Goal: Task Accomplishment & Management: Manage account settings

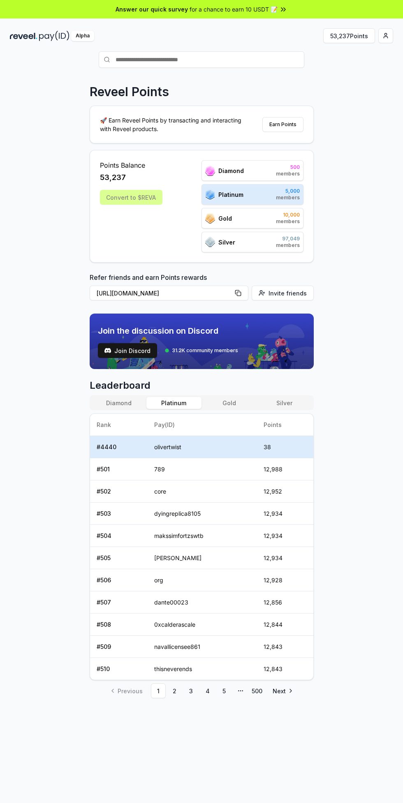
click at [384, 36] on html "Answer our quick survey for a chance to earn 10 USDT 📝 Alpha 53,237 Points Reve…" at bounding box center [201, 401] width 403 height 803
click at [354, 73] on div "View Profile" at bounding box center [346, 71] width 91 height 14
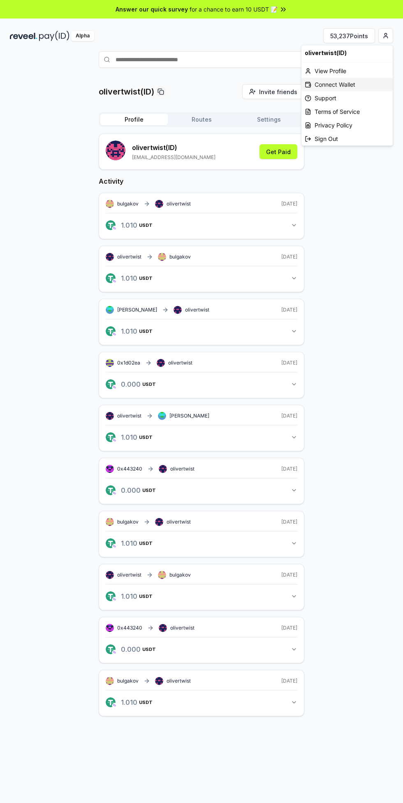
click at [308, 84] on icon at bounding box center [307, 84] width 7 height 7
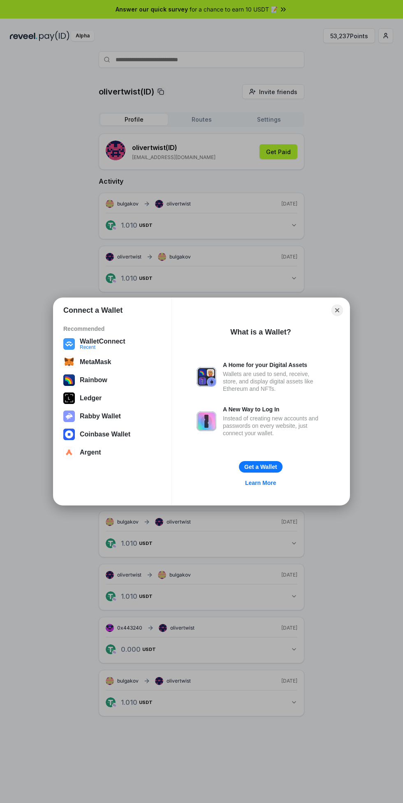
click at [91, 341] on button "WalletConnect Recent" at bounding box center [112, 344] width 103 height 16
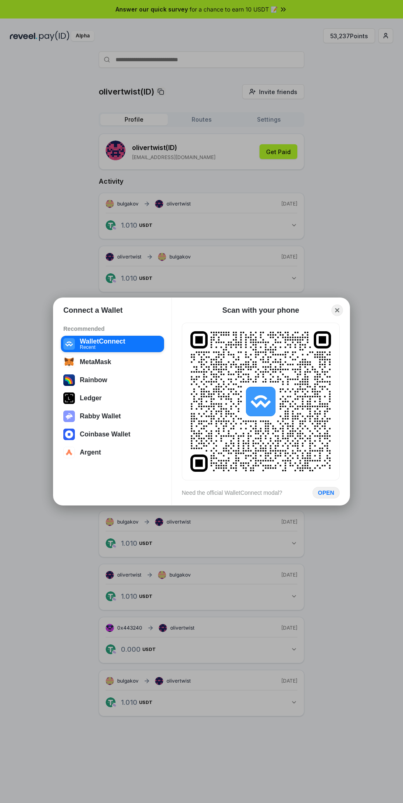
click at [322, 490] on button "OPEN" at bounding box center [325, 493] width 27 height 12
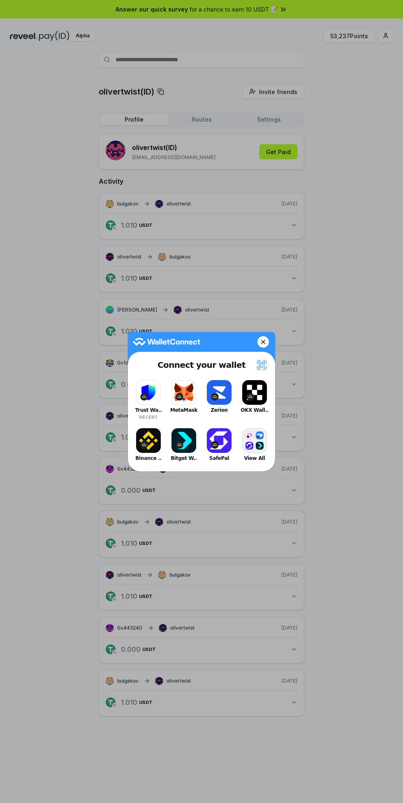
click at [149, 383] on button "Trust Wa.. RECENT" at bounding box center [148, 400] width 33 height 44
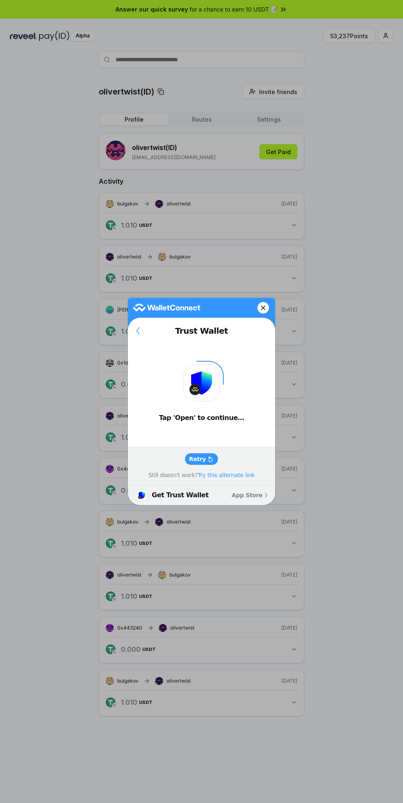
click at [0, 0] on slot "Retry" at bounding box center [0, 0] width 0 height 0
